Goal: Information Seeking & Learning: Learn about a topic

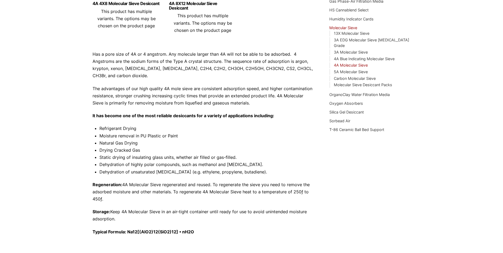
scroll to position [132, 0]
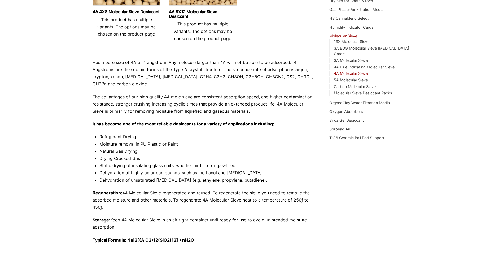
click at [452, 23] on div "Our website has detected that you are using an outdated browser that will preve…" at bounding box center [251, 122] width 503 height 509
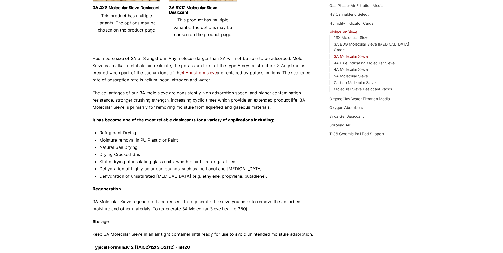
scroll to position [135, 0]
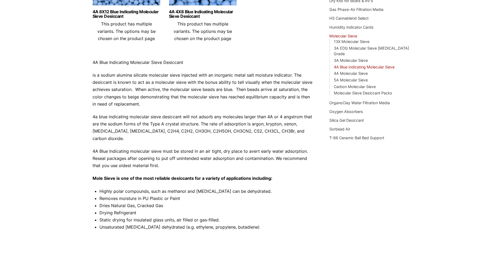
scroll to position [185, 0]
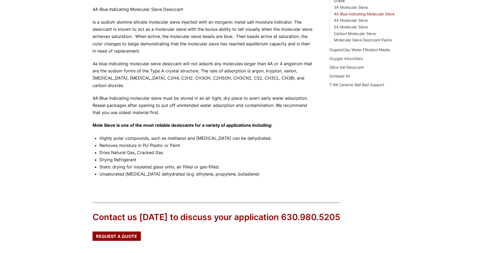
click at [365, 186] on div "Our website has detected that you are using an outdated browser that will preve…" at bounding box center [251, 63] width 503 height 496
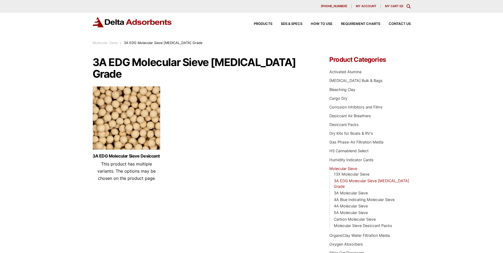
click at [134, 86] on img at bounding box center [126, 119] width 68 height 66
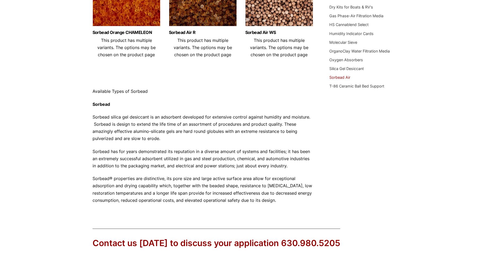
scroll to position [132, 0]
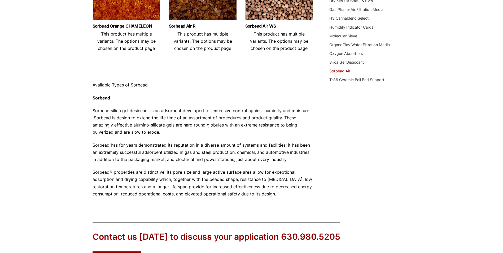
click at [170, 117] on p "Sorbead silica gel desiccant is an adsorbent developed for extensive control ag…" at bounding box center [202, 121] width 221 height 29
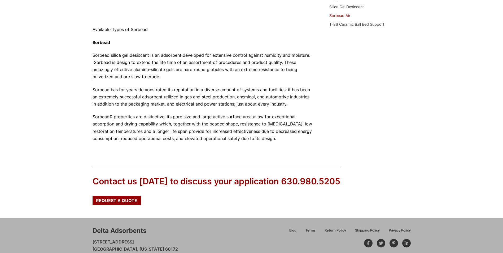
scroll to position [210, 0]
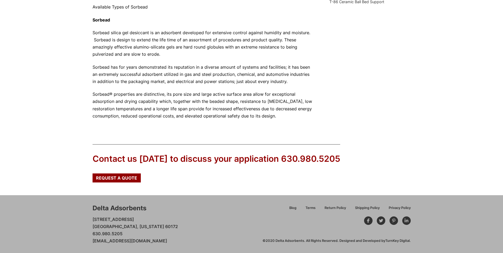
click at [416, 69] on div "Our website has detected that you are using an outdated browser that will preve…" at bounding box center [251, 21] width 503 height 463
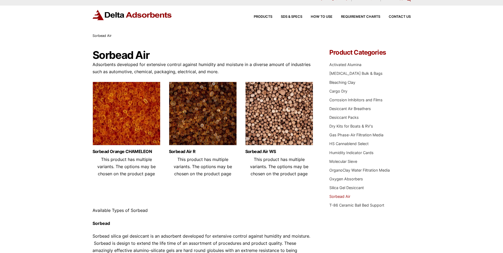
scroll to position [0, 0]
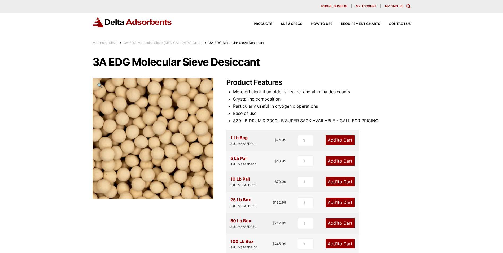
scroll to position [159, 0]
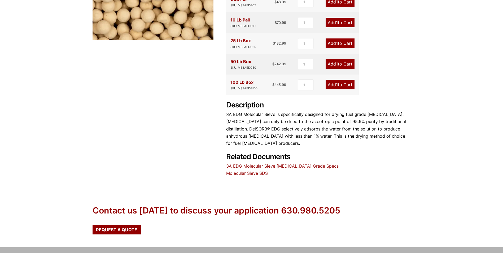
click at [418, 93] on div "Our website has detected that you are using an outdated browser that will preve…" at bounding box center [251, 73] width 503 height 464
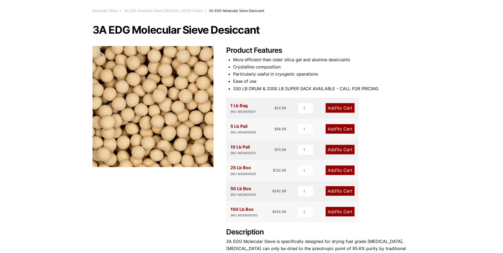
scroll to position [0, 0]
